Goal: Use online tool/utility: Utilize a website feature to perform a specific function

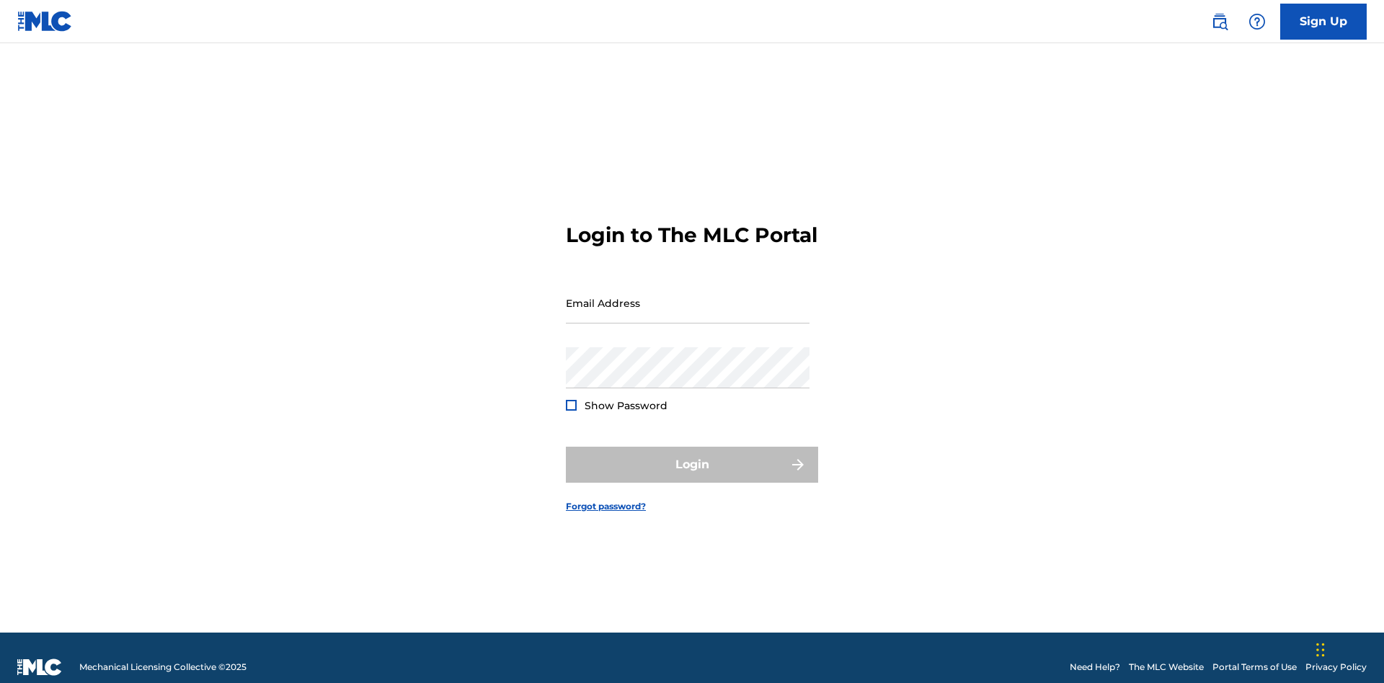
scroll to position [19, 0]
click at [688, 296] on input "Email Address" at bounding box center [688, 303] width 244 height 41
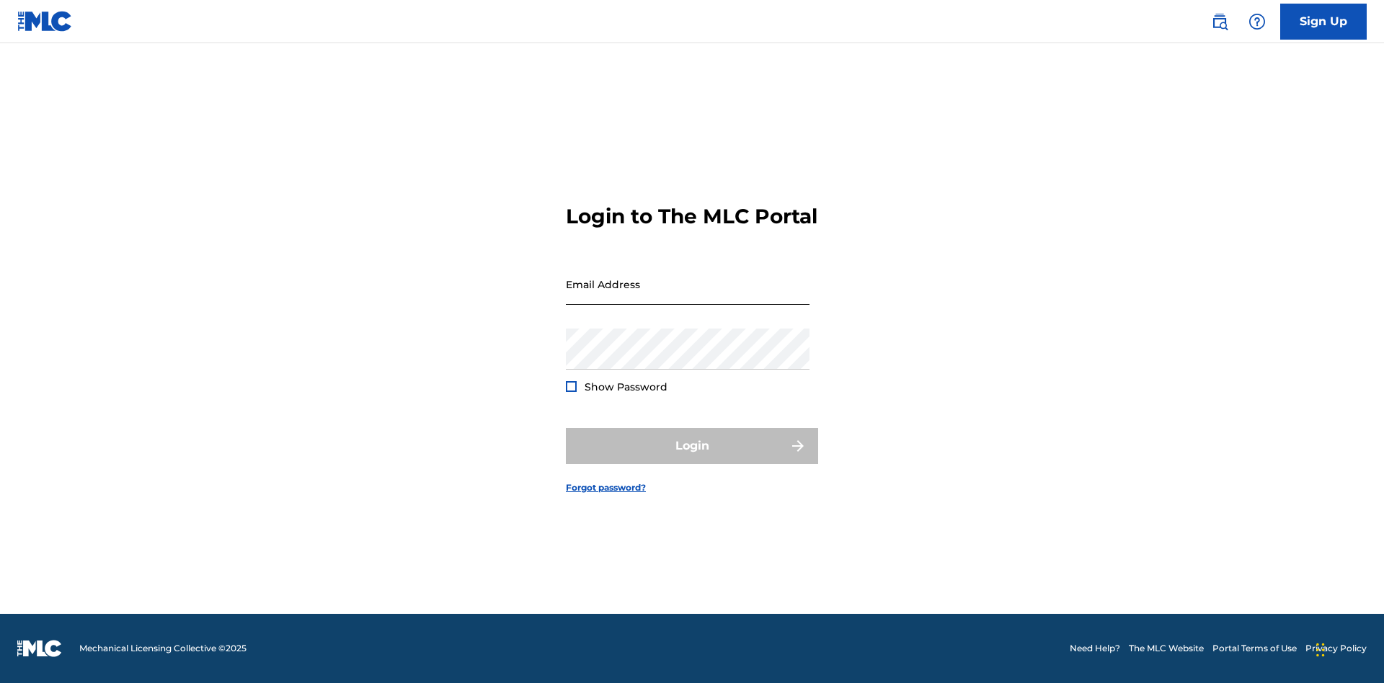
scroll to position [19, 0]
type input "Duke.McTesterson@gmail.com"
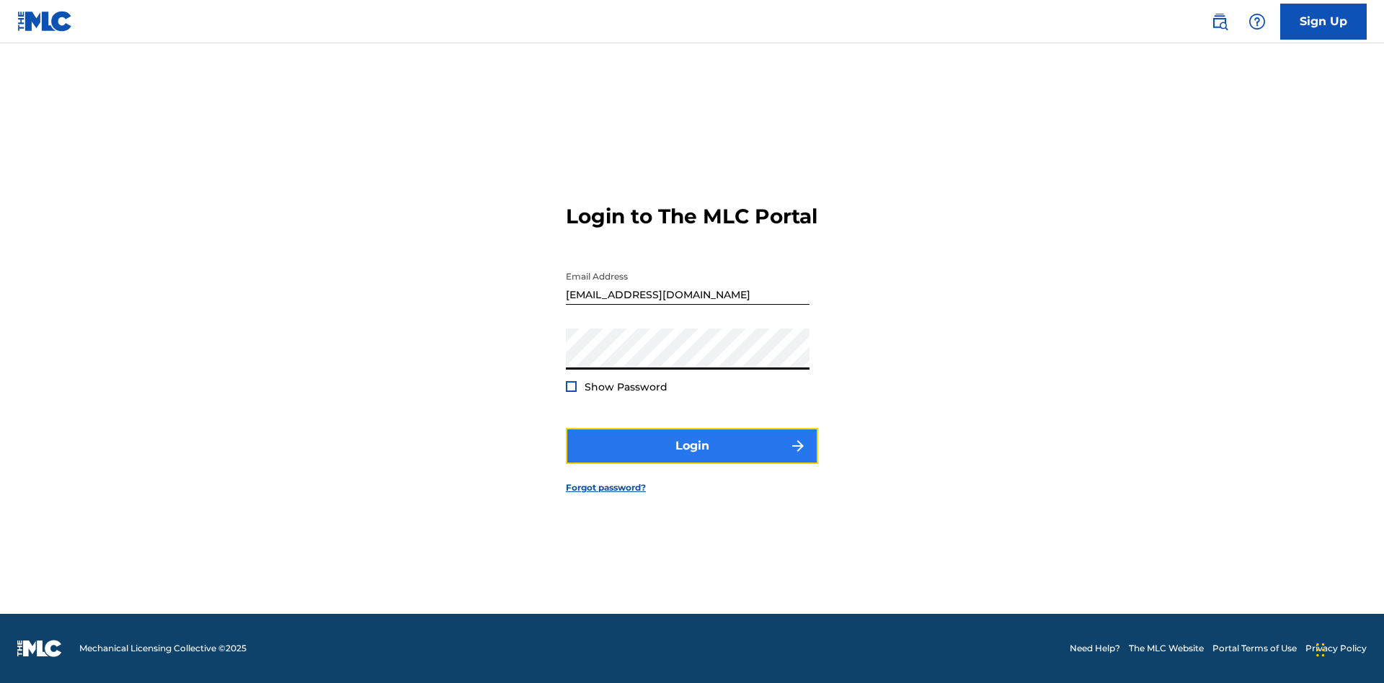
click at [692, 459] on button "Login" at bounding box center [692, 446] width 252 height 36
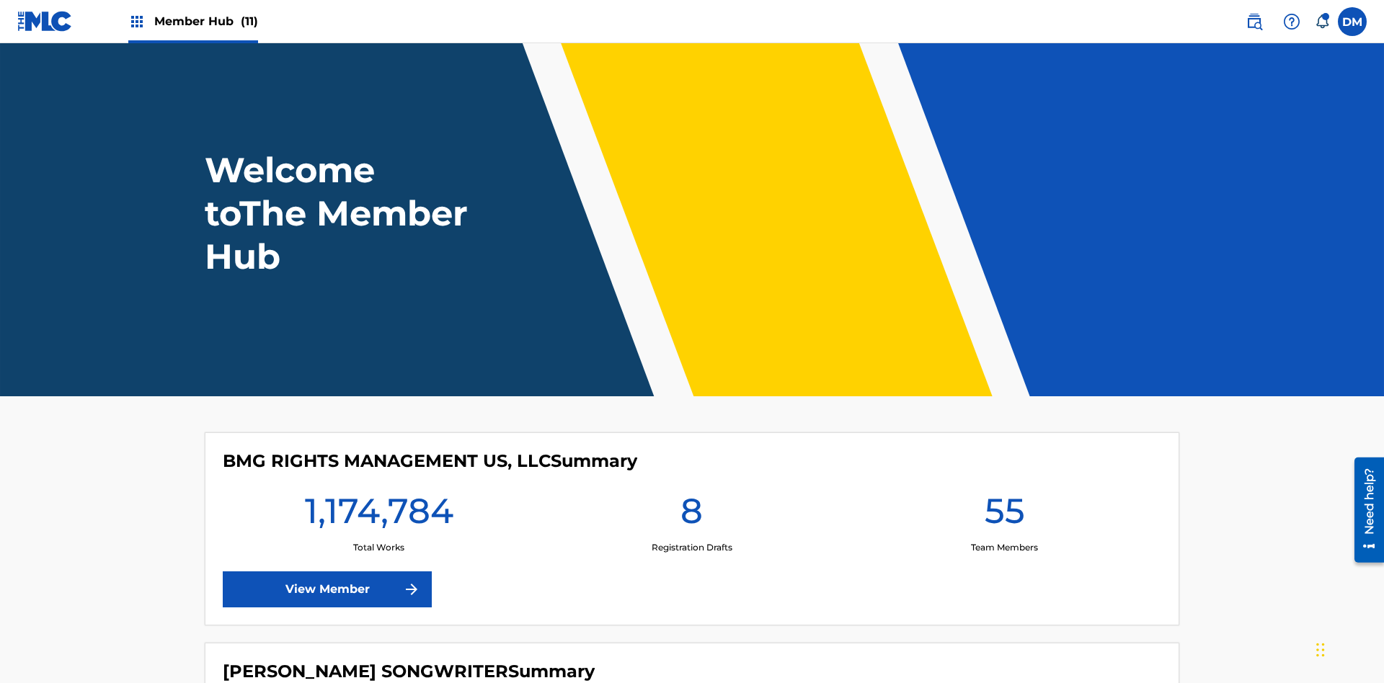
click at [205, 21] on span "Member Hub (11)" at bounding box center [206, 21] width 104 height 17
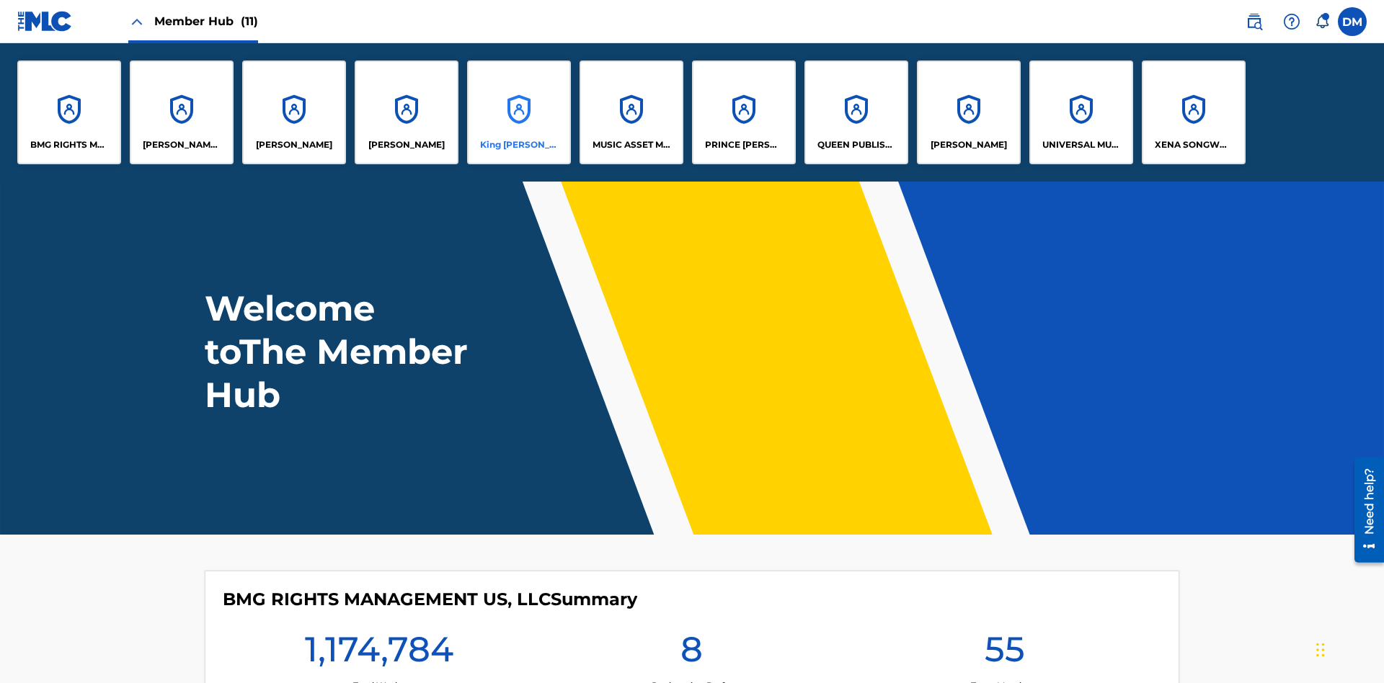
click at [518, 145] on p "King McTesterson" at bounding box center [519, 144] width 79 height 13
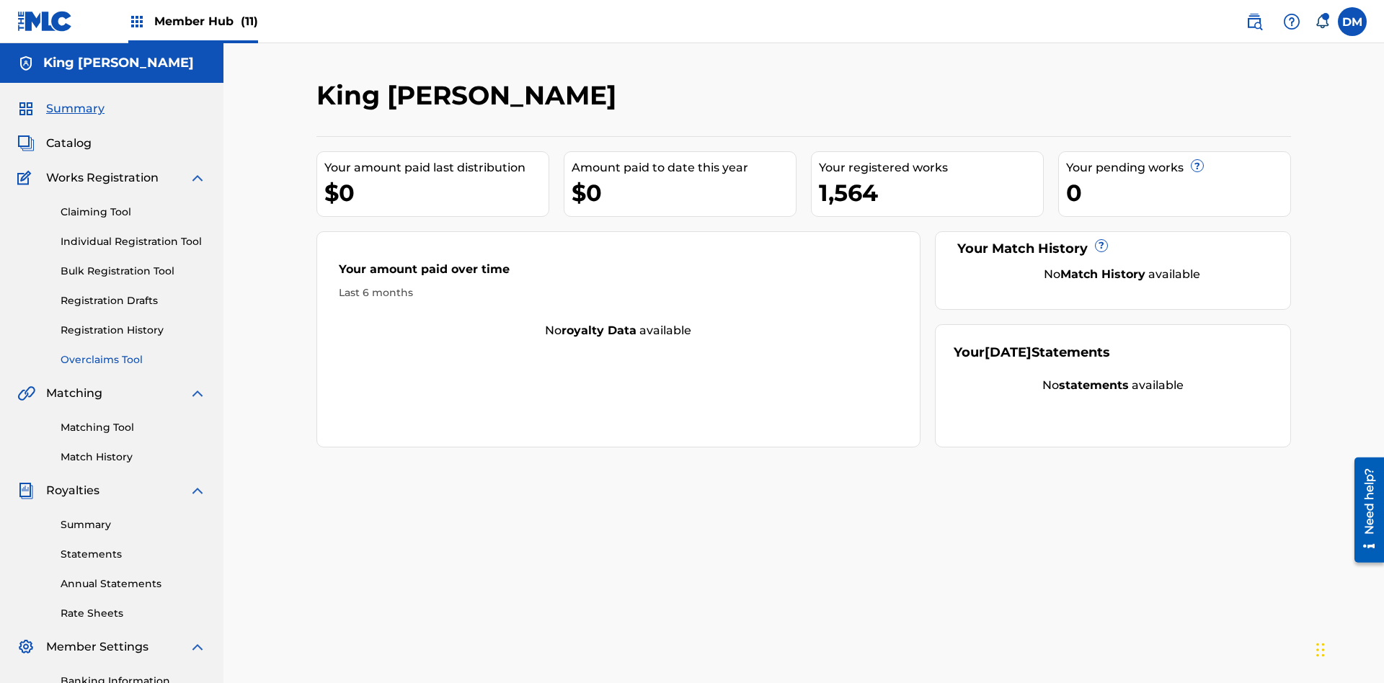
click at [133, 353] on link "Overclaims Tool" at bounding box center [134, 360] width 146 height 15
